Goal: Information Seeking & Learning: Find specific fact

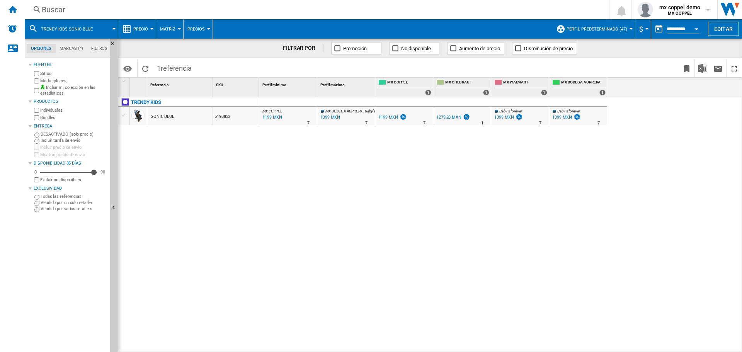
click at [103, 3] on div "Buscar Buscar 0 mx coppel demo MX COPPEL MX COPPEL Mi configuración Cerrar sesi…" at bounding box center [383, 9] width 717 height 19
click at [105, 7] on div "Buscar" at bounding box center [315, 9] width 547 height 11
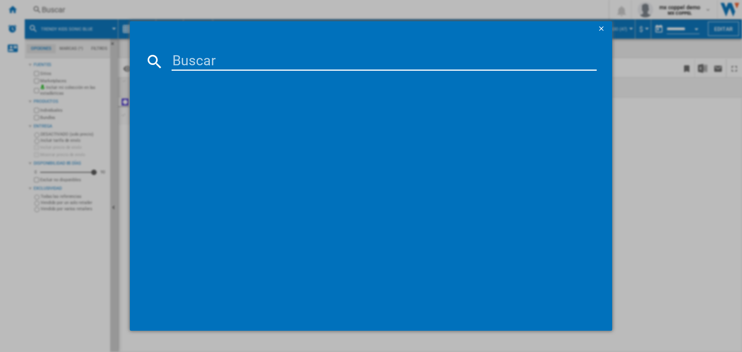
click at [236, 75] on div at bounding box center [370, 195] width 451 height 241
click at [240, 58] on input at bounding box center [384, 61] width 425 height 19
paste input "TRENDY KIDS SONIC BLUE"
type input "TRENDY KIDS SONIC BLUE"
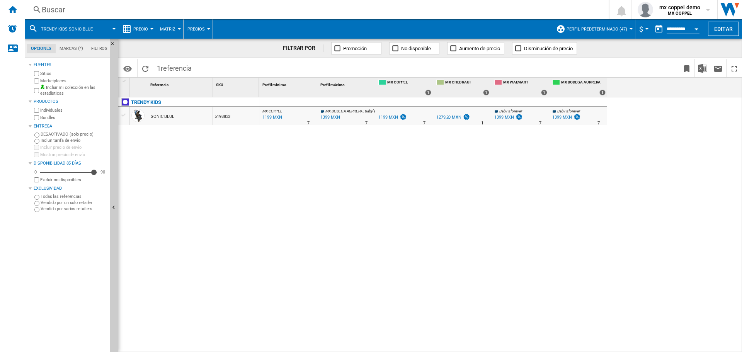
click at [71, 12] on div "Buscar" at bounding box center [315, 9] width 547 height 11
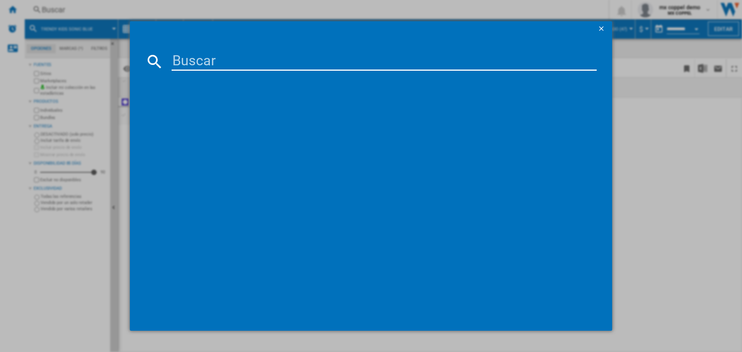
click at [214, 67] on input at bounding box center [384, 61] width 425 height 19
type input "DBEBE BABY BM 441 GREY"
